Goal: Task Accomplishment & Management: Complete application form

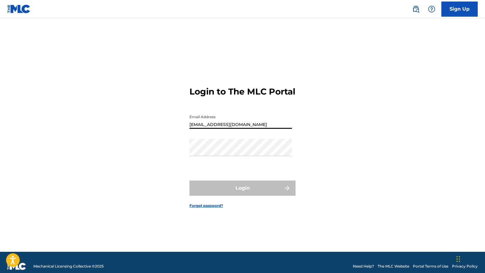
type input "[EMAIL_ADDRESS][DOMAIN_NAME]"
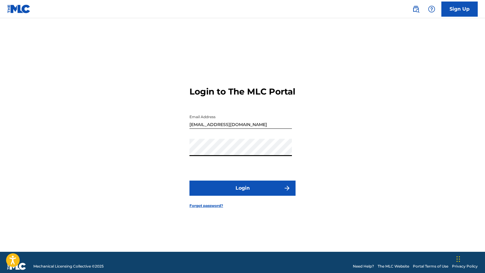
click at [258, 191] on button "Login" at bounding box center [243, 188] width 106 height 15
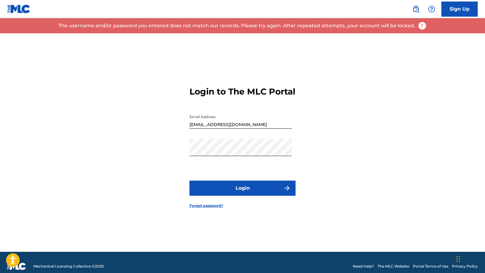
click at [203, 209] on link "Forgot password?" at bounding box center [207, 205] width 34 height 5
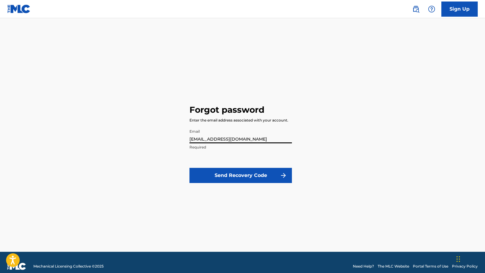
type input "[EMAIL_ADDRESS][DOMAIN_NAME]"
click at [214, 179] on button "Send Recovery Code" at bounding box center [241, 175] width 103 height 15
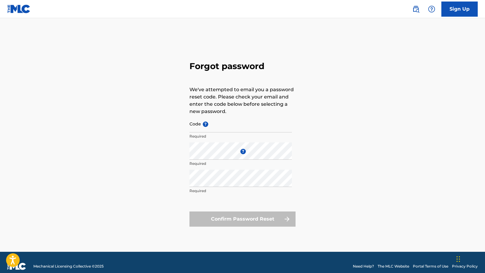
click at [196, 129] on input "Code ?" at bounding box center [241, 123] width 103 height 17
paste input "FP_0e9ad3200372623e4048c0acc83a"
type input "FP_0e9ad3200372623e4048c0acc83a"
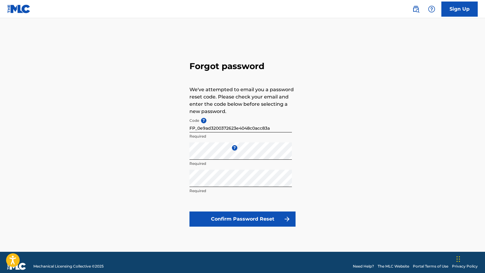
click at [241, 220] on button "Confirm Password Reset" at bounding box center [243, 219] width 106 height 15
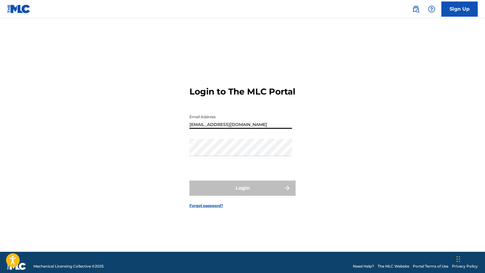
type input "[EMAIL_ADDRESS][DOMAIN_NAME]"
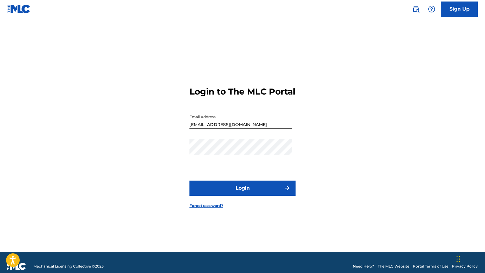
click at [242, 191] on button "Login" at bounding box center [243, 188] width 106 height 15
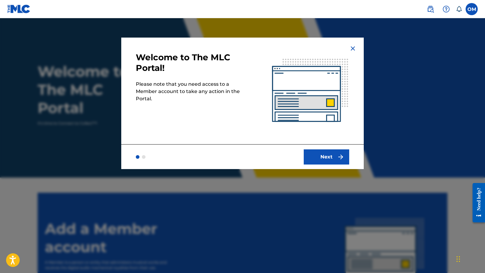
click at [320, 156] on button "Next" at bounding box center [326, 157] width 45 height 15
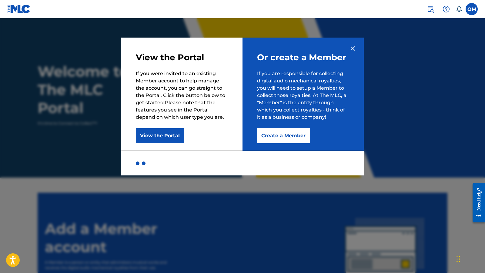
click at [281, 136] on button "Create a Member" at bounding box center [283, 135] width 53 height 15
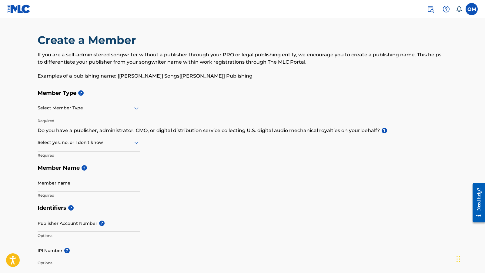
click at [60, 109] on div at bounding box center [89, 108] width 103 height 8
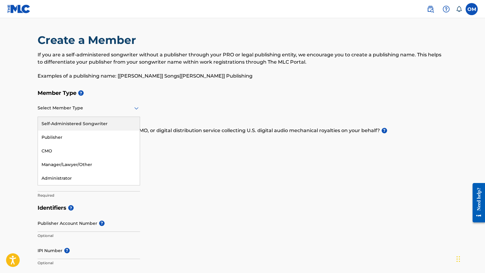
click at [61, 126] on div "Self-Administered Songwriter" at bounding box center [89, 124] width 102 height 14
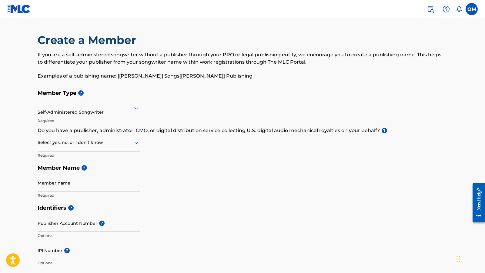
click at [85, 148] on div "Select yes, no, or I don't know" at bounding box center [89, 142] width 103 height 17
click at [77, 160] on div "Yes" at bounding box center [89, 159] width 102 height 14
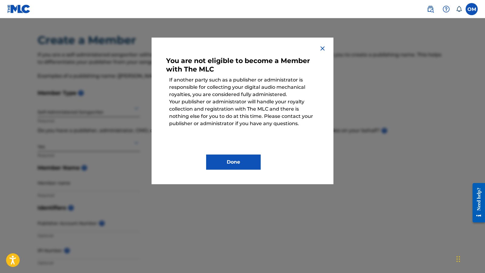
click at [323, 50] on img at bounding box center [322, 48] width 7 height 7
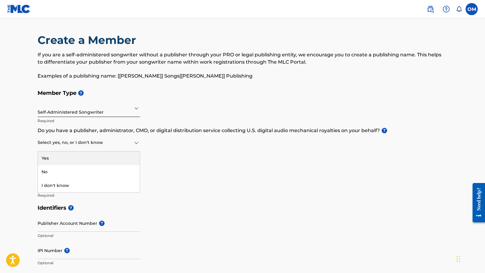
click at [94, 145] on div at bounding box center [89, 143] width 103 height 8
click at [86, 185] on div "I don't know" at bounding box center [89, 186] width 102 height 14
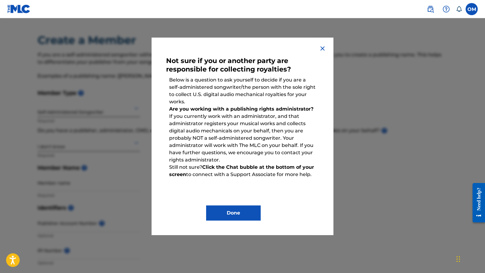
click at [322, 47] on img at bounding box center [322, 48] width 7 height 7
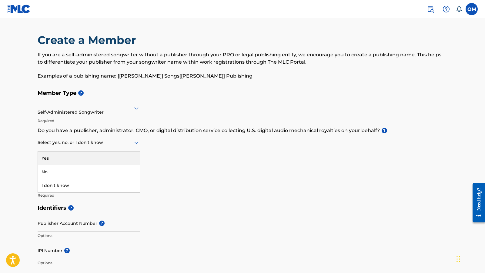
click at [61, 139] on div at bounding box center [89, 143] width 103 height 8
click at [59, 173] on div "No" at bounding box center [89, 172] width 102 height 14
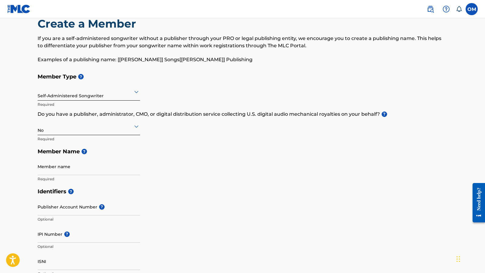
scroll to position [18, 0]
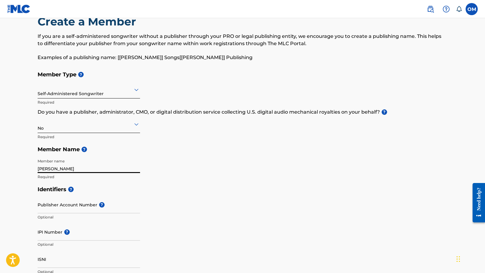
type input "[PERSON_NAME]"
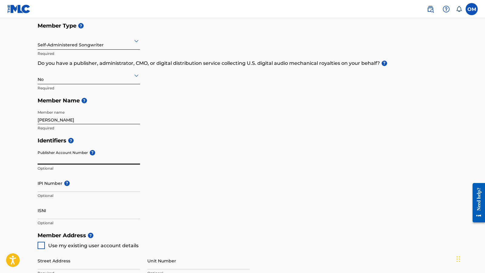
scroll to position [70, 0]
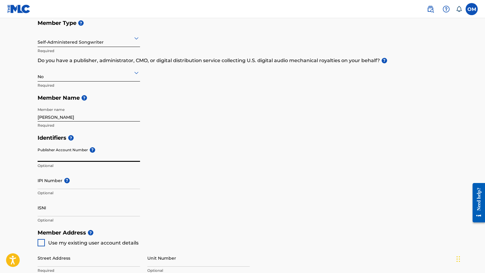
click at [49, 179] on input "IPI Number ?" at bounding box center [89, 180] width 103 height 17
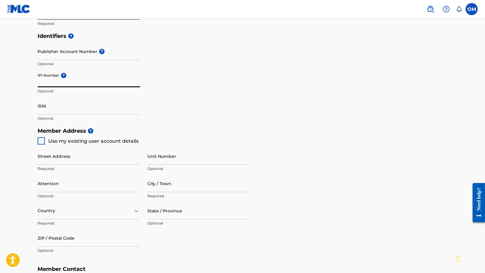
scroll to position [184, 0]
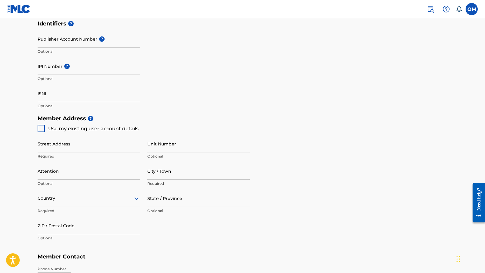
click at [40, 127] on div at bounding box center [41, 128] width 7 height 7
type input "[STREET_ADDRESS][PERSON_NAME]"
type input "[GEOGRAPHIC_DATA]"
type input "90068"
type input "202"
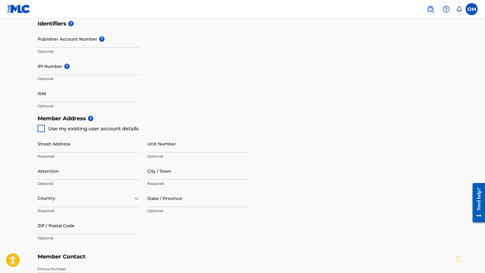
type input "3409247"
type input "[EMAIL_ADDRESS][DOMAIN_NAME]"
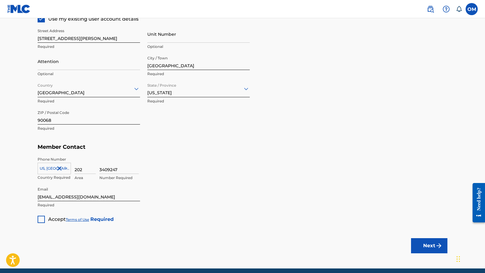
scroll to position [299, 0]
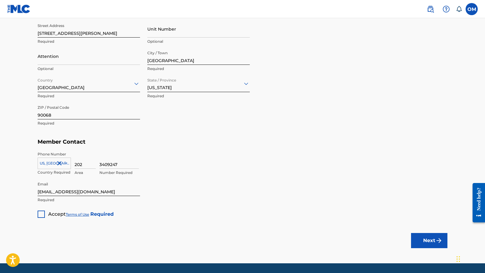
click at [39, 212] on div at bounding box center [41, 214] width 7 height 7
click at [428, 238] on button "Next" at bounding box center [429, 240] width 36 height 15
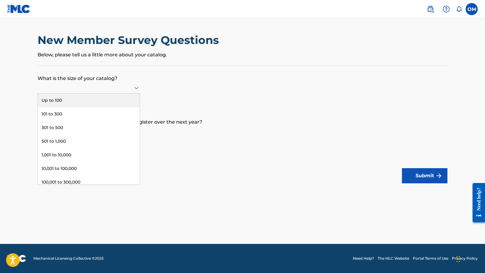
click at [111, 94] on div at bounding box center [89, 88] width 103 height 12
click at [98, 107] on div "Up to 100" at bounding box center [89, 101] width 102 height 14
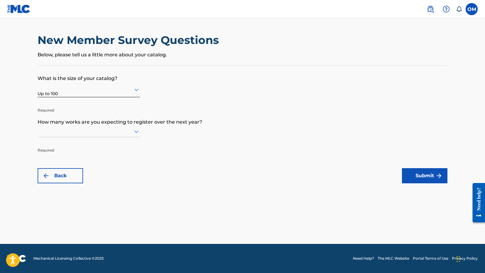
click at [87, 135] on div at bounding box center [89, 132] width 103 height 8
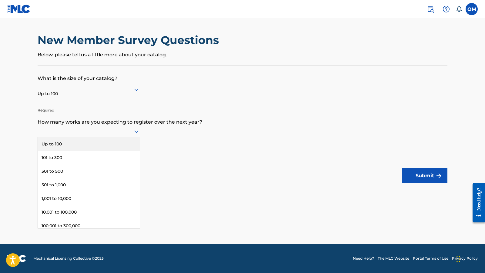
click at [74, 151] on div "Up to 100" at bounding box center [89, 144] width 102 height 14
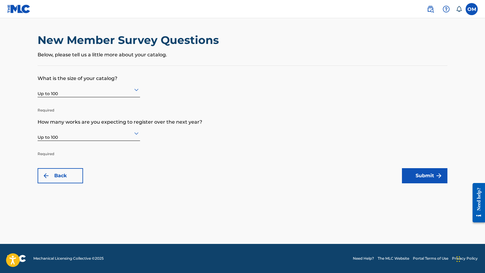
click at [408, 174] on button "Submit" at bounding box center [424, 175] width 45 height 15
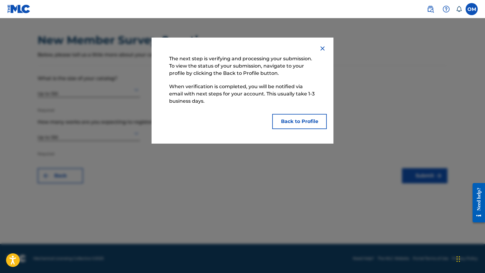
click at [320, 126] on button "Back to Profile" at bounding box center [299, 121] width 55 height 15
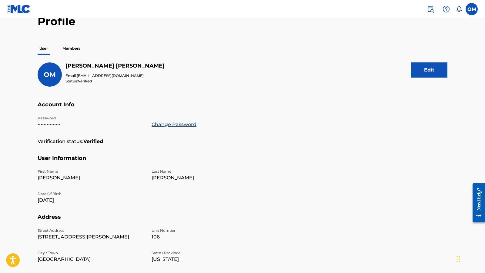
scroll to position [38, 0]
